Goal: Check status: Check status

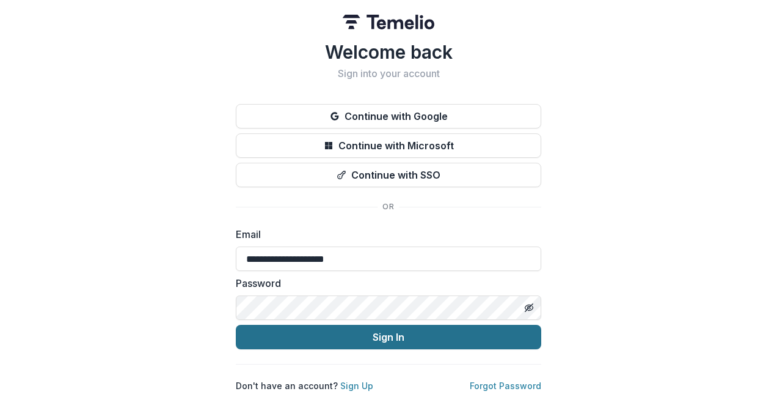
click at [329, 331] on button "Sign In" at bounding box center [389, 336] width 306 height 24
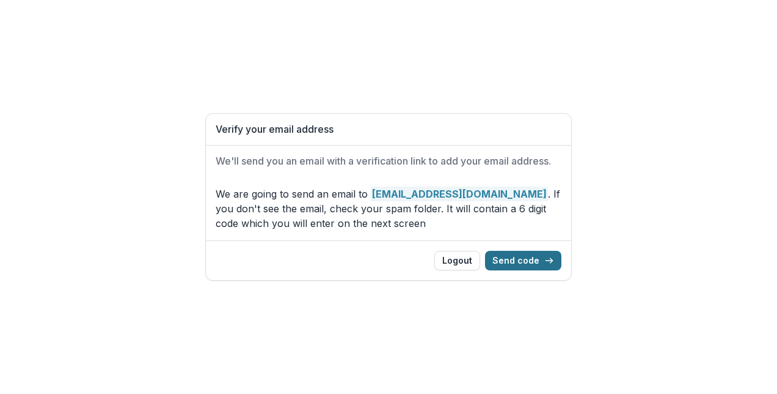
click at [535, 261] on button "Send code" at bounding box center [523, 261] width 76 height 20
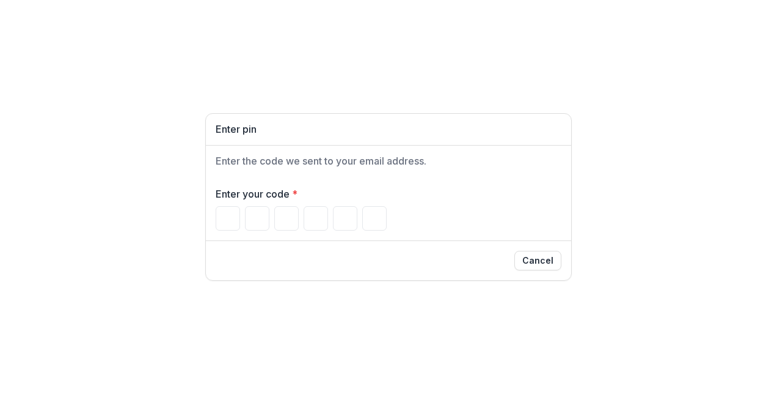
type input "*"
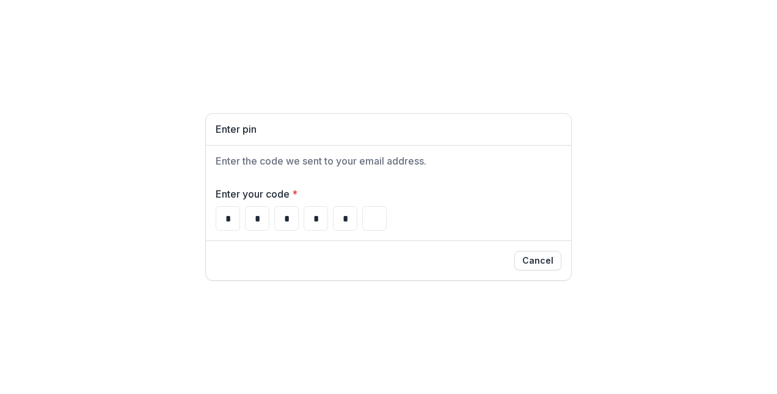
type input "*"
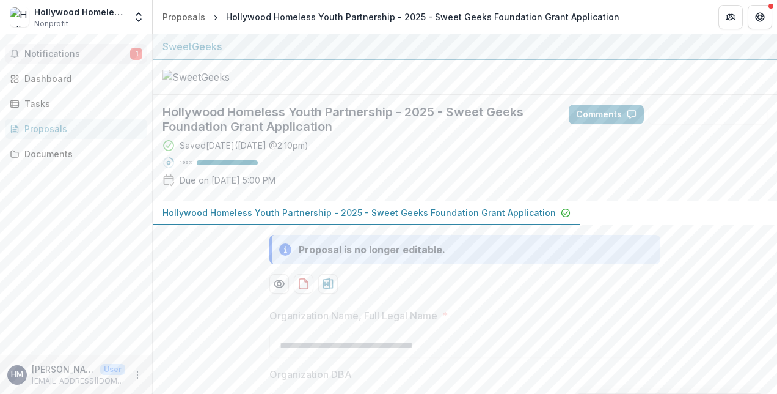
click at [67, 56] on span "Notifications" at bounding box center [77, 54] width 106 height 10
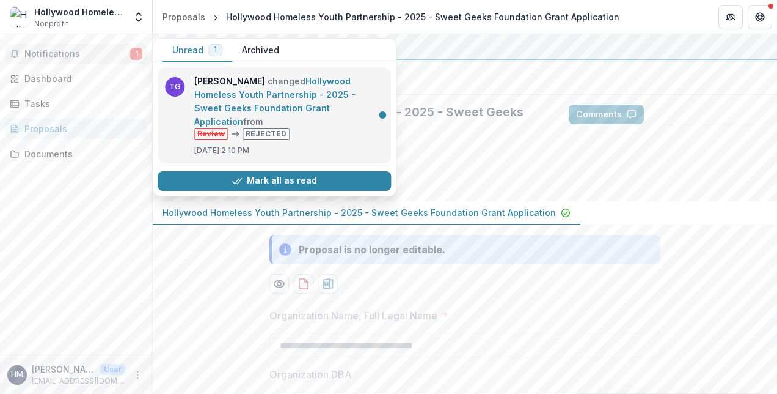
click at [329, 106] on link "Hollywood Homeless Youth Partnership - 2025 - Sweet Geeks Foundation Grant Appl…" at bounding box center [274, 101] width 161 height 51
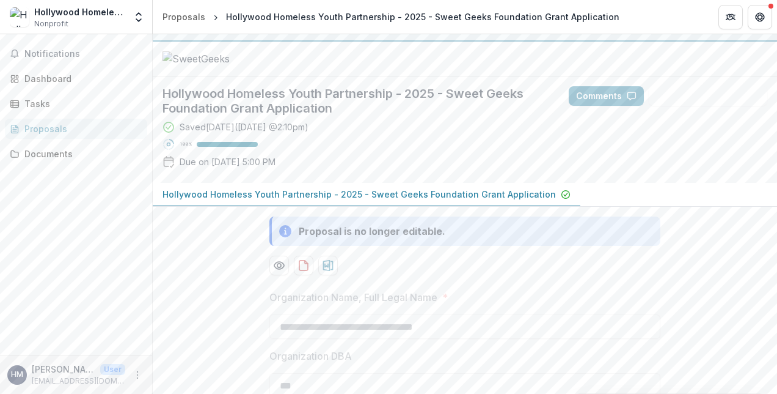
scroll to position [17, 0]
click at [93, 52] on span "Notifications" at bounding box center [83, 54] width 118 height 10
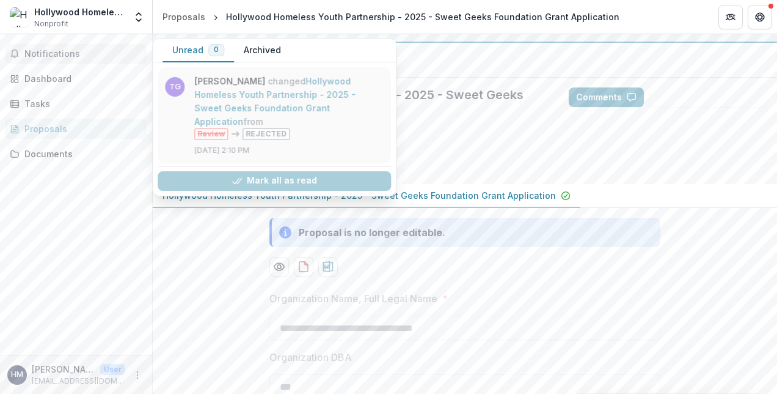
click at [243, 88] on link "Hollywood Homeless Youth Partnership - 2025 - Sweet Geeks Foundation Grant Appl…" at bounding box center [274, 101] width 161 height 51
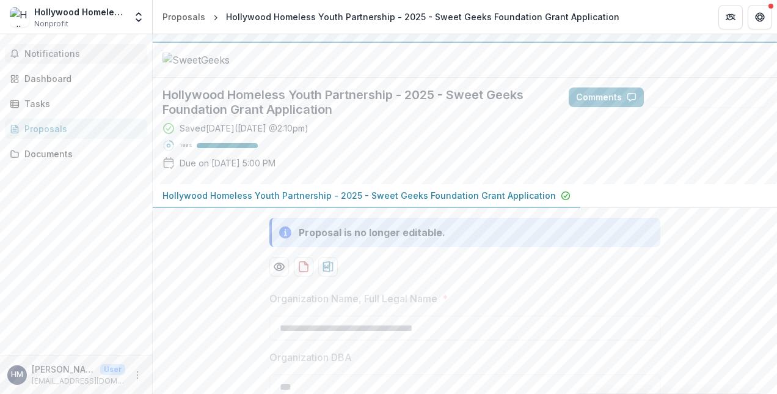
click at [63, 51] on span "Notifications" at bounding box center [83, 54] width 118 height 10
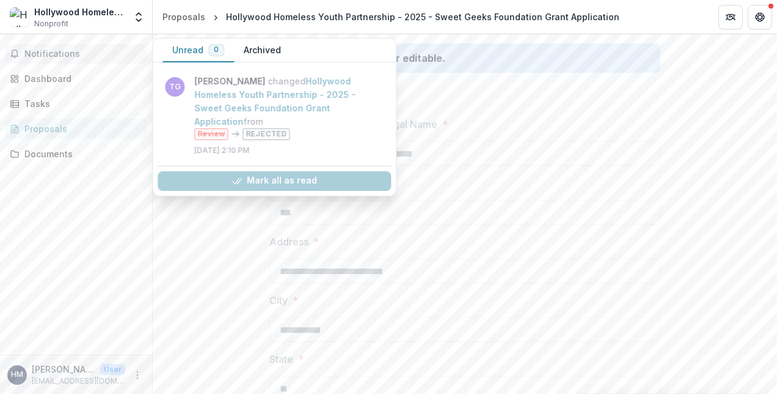
scroll to position [0, 0]
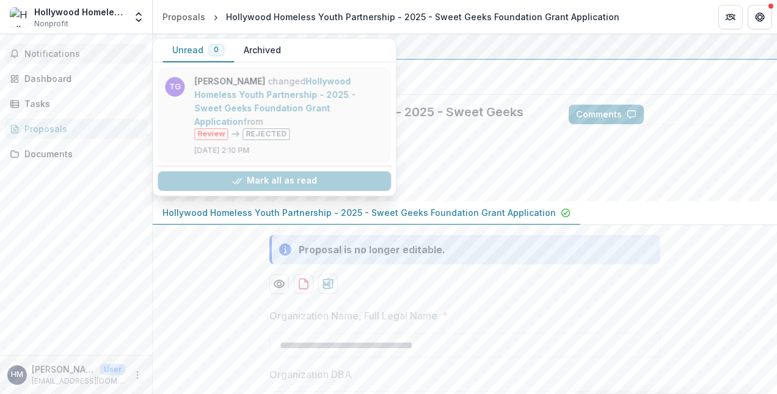
click at [253, 92] on link "Hollywood Homeless Youth Partnership - 2025 - Sweet Geeks Foundation Grant Appl…" at bounding box center [274, 101] width 161 height 51
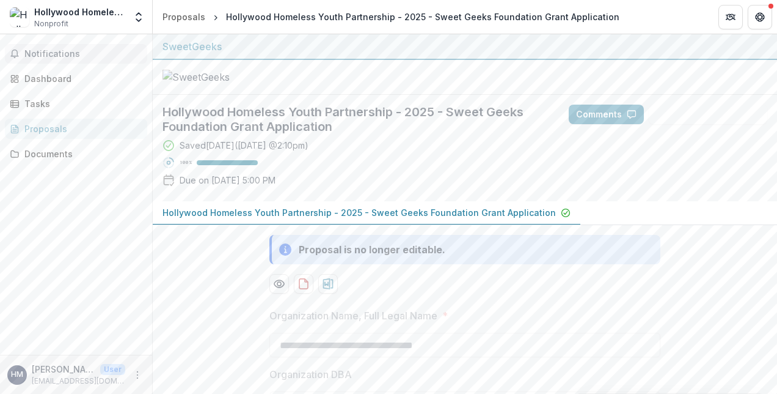
click at [133, 49] on span "Notifications" at bounding box center [83, 54] width 118 height 10
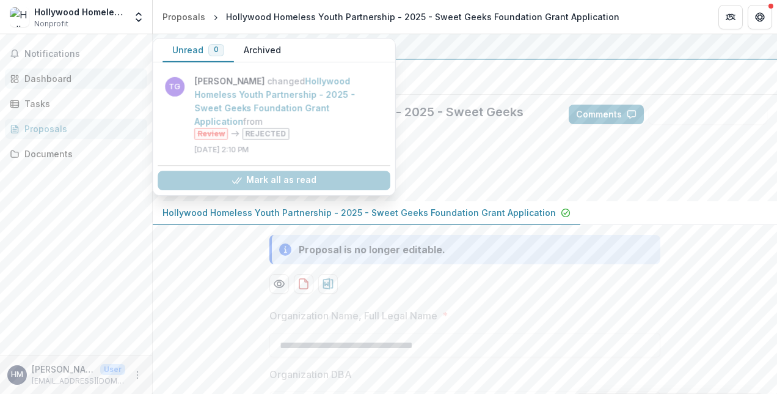
click at [108, 75] on div "Dashboard" at bounding box center [80, 78] width 113 height 13
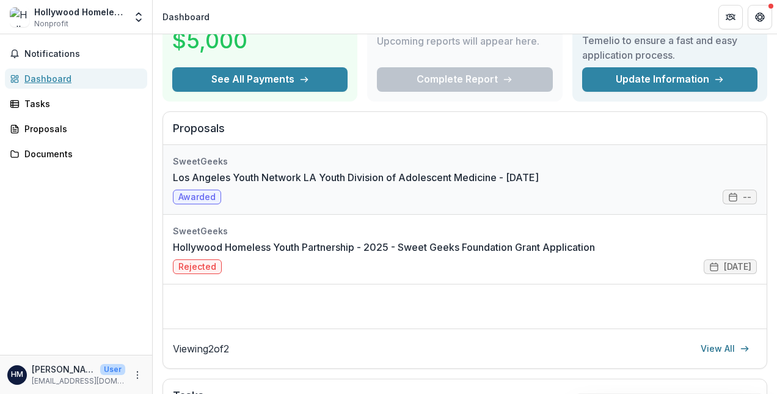
scroll to position [87, 0]
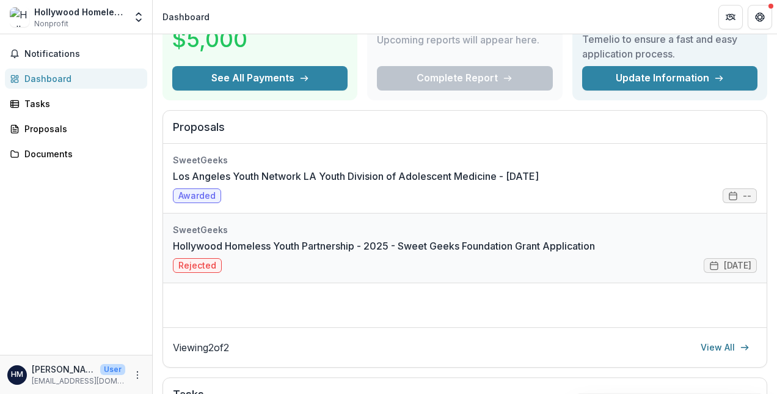
click at [556, 248] on link "Hollywood Homeless Youth Partnership - 2025 - Sweet Geeks Foundation Grant Appl…" at bounding box center [384, 245] width 422 height 15
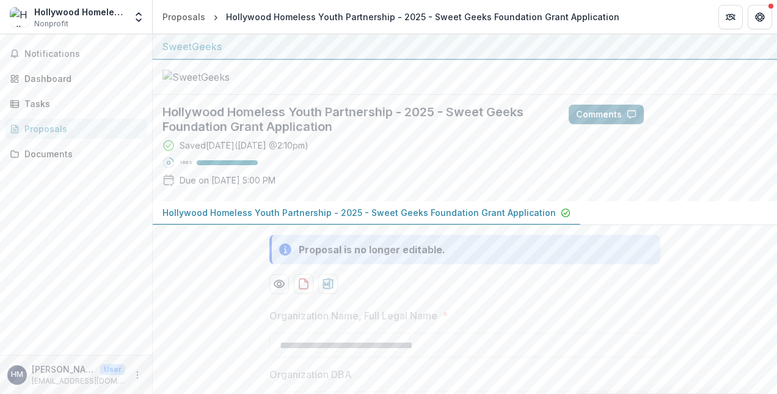
click at [604, 124] on button "Comments" at bounding box center [606, 114] width 75 height 20
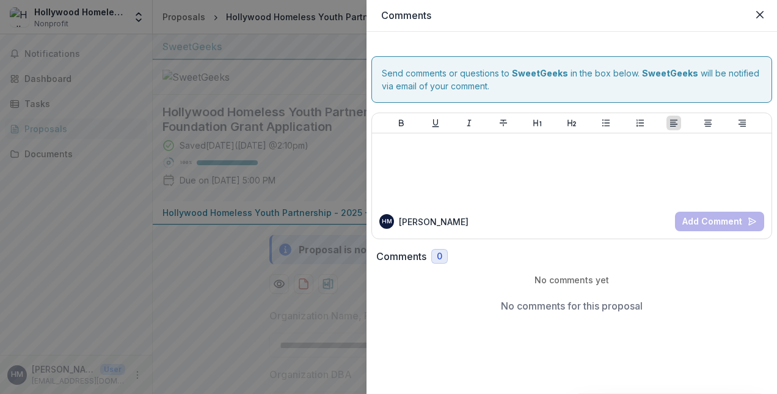
click at [144, 266] on div "Comments Send comments or questions to SweetGeeks in the box below. SweetGeeks …" at bounding box center [388, 197] width 777 height 394
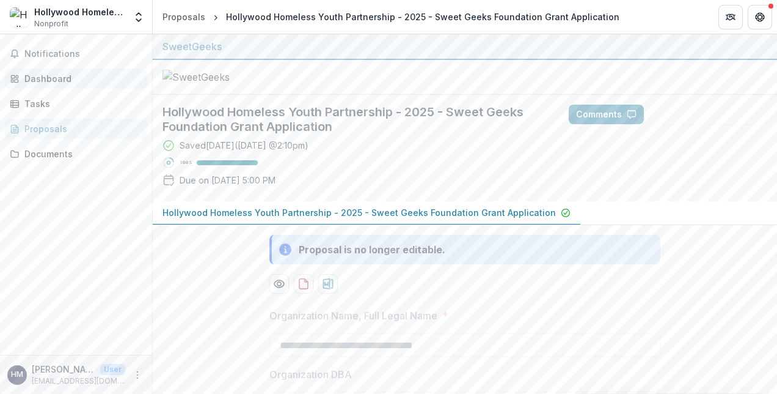
click at [51, 75] on div "Dashboard" at bounding box center [80, 78] width 113 height 13
